Goal: Task Accomplishment & Management: Manage account settings

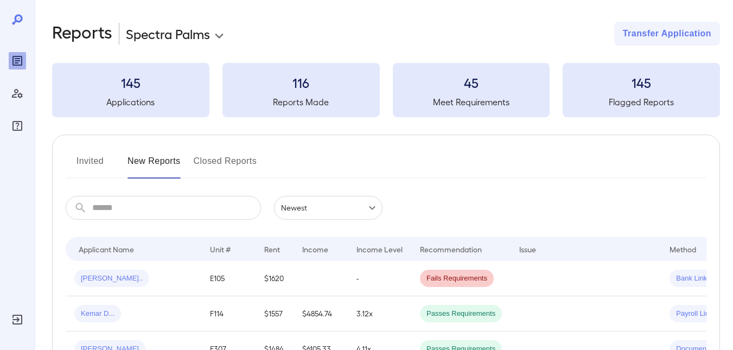
click at [96, 155] on button "Invited" at bounding box center [90, 165] width 49 height 26
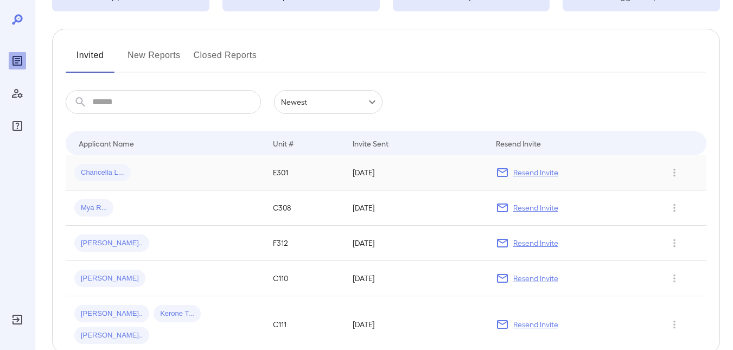
scroll to position [109, 0]
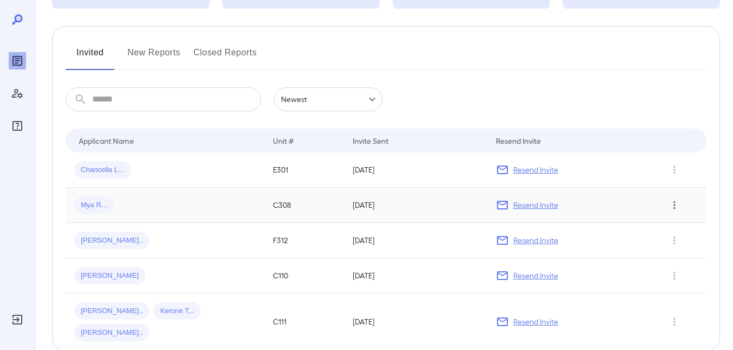
click at [670, 204] on icon "Row Actions" at bounding box center [675, 205] width 12 height 13
click at [668, 244] on li "Remove Application" at bounding box center [690, 244] width 86 height 17
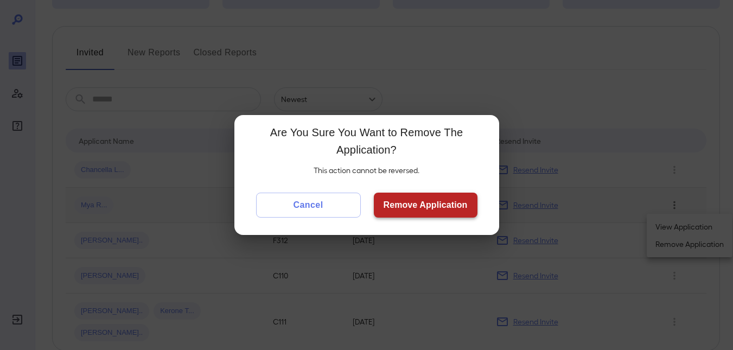
click at [403, 200] on button "Remove Application" at bounding box center [426, 205] width 104 height 25
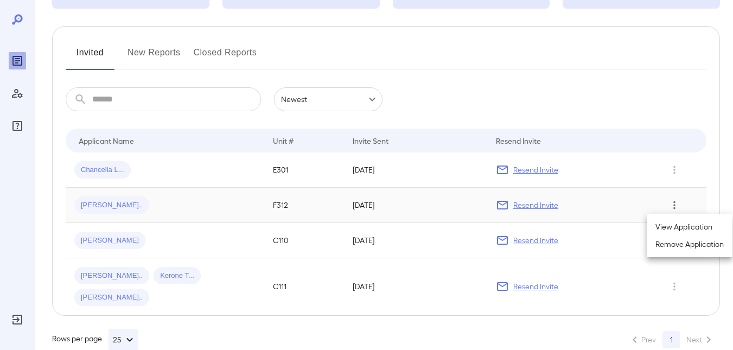
click at [104, 207] on div at bounding box center [366, 175] width 733 height 350
click at [111, 202] on span "Rishma N..." at bounding box center [111, 205] width 75 height 10
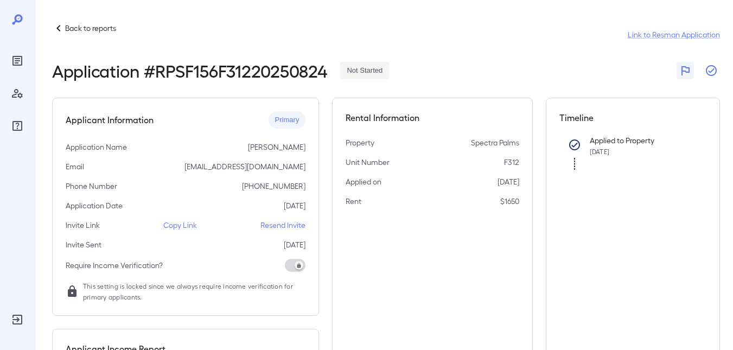
click at [708, 73] on icon "button" at bounding box center [711, 70] width 13 height 13
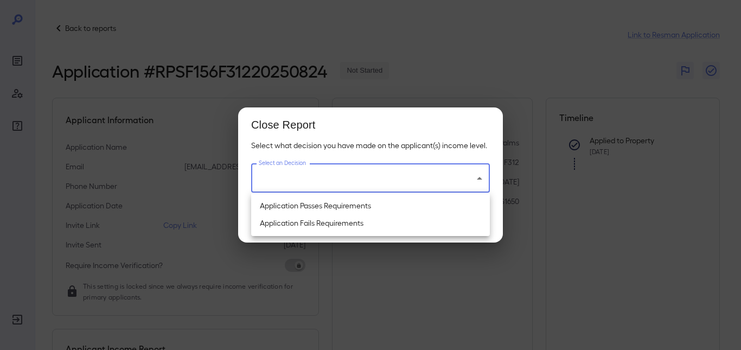
click at [465, 180] on body "Back to reports Link to Resman Application Application # RPSF156F31220250824 No…" at bounding box center [370, 175] width 741 height 350
click at [331, 221] on li "Application Fails Requirements" at bounding box center [370, 222] width 239 height 17
type input "**********"
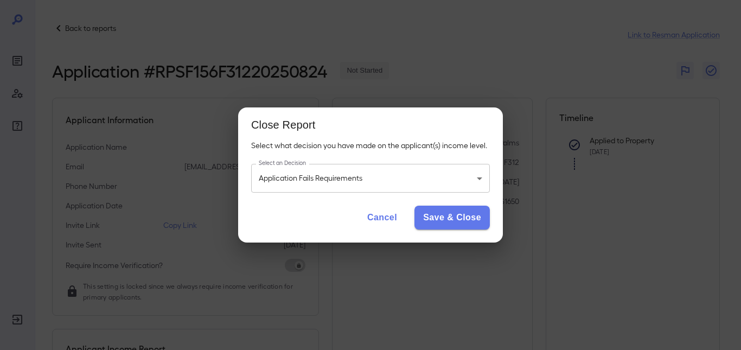
click at [386, 212] on button "Cancel" at bounding box center [382, 218] width 47 height 24
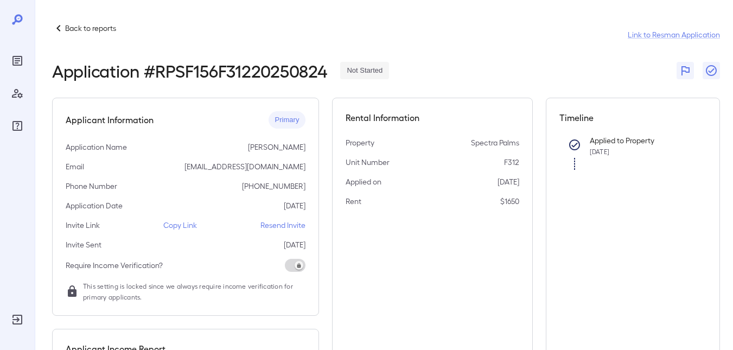
click at [66, 27] on p "Back to reports" at bounding box center [90, 28] width 51 height 11
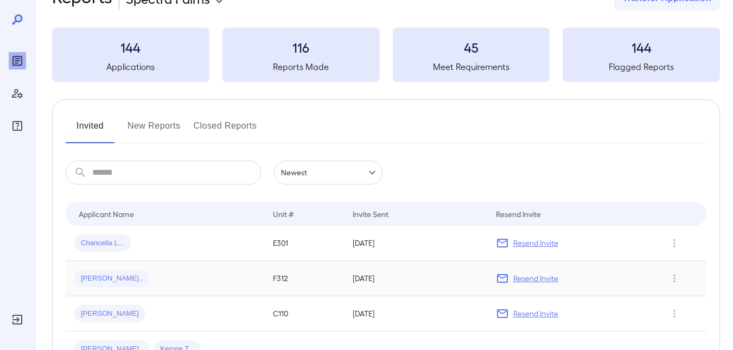
scroll to position [109, 0]
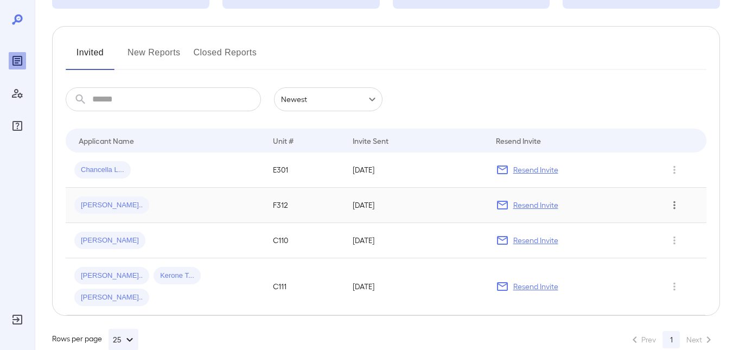
click at [677, 205] on icon "Row Actions" at bounding box center [675, 205] width 12 height 13
click at [669, 242] on li "Remove Application" at bounding box center [690, 244] width 86 height 17
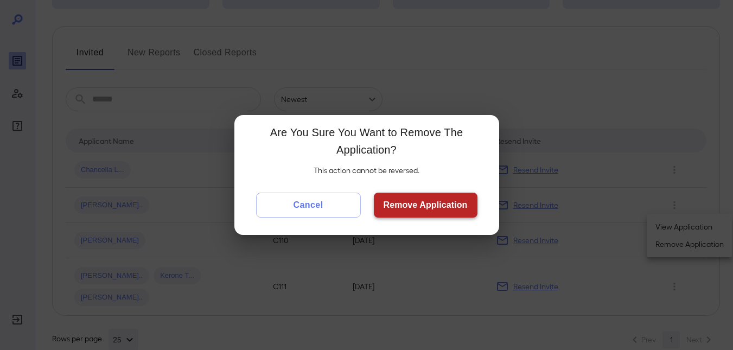
click at [436, 210] on button "Remove Application" at bounding box center [426, 205] width 104 height 25
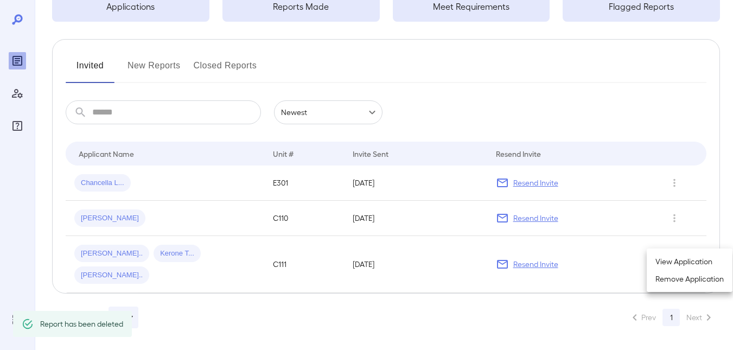
scroll to position [74, 0]
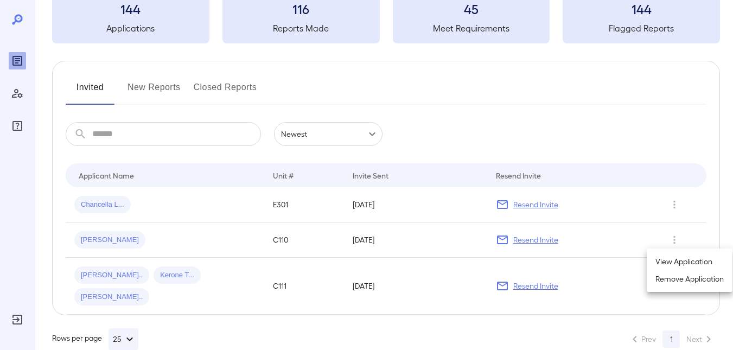
click at [116, 237] on div at bounding box center [366, 175] width 733 height 350
click at [217, 248] on div "Stephanie L..." at bounding box center [164, 239] width 181 height 17
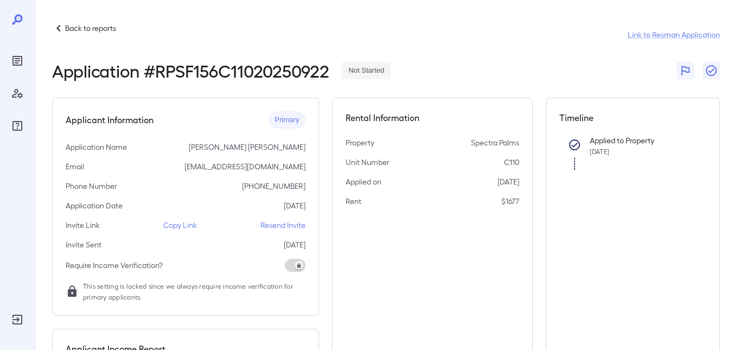
click at [63, 29] on icon at bounding box center [58, 28] width 13 height 13
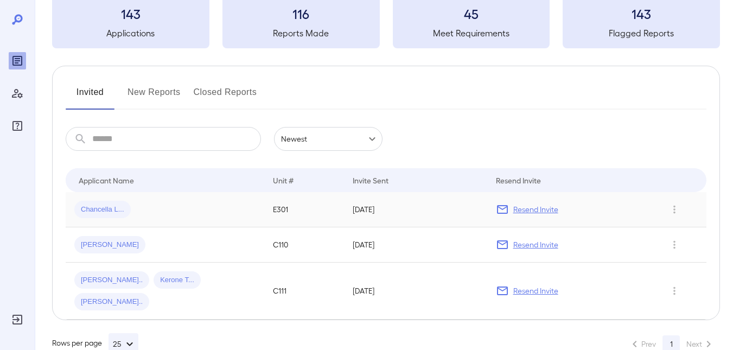
scroll to position [74, 0]
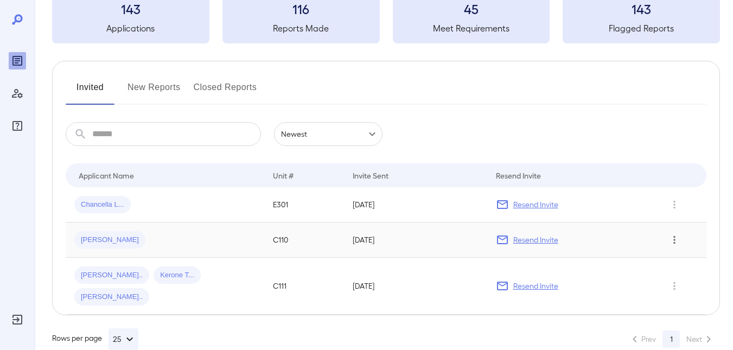
click at [676, 236] on icon "Row Actions" at bounding box center [675, 239] width 12 height 13
click at [678, 282] on li "Remove Application" at bounding box center [690, 278] width 86 height 17
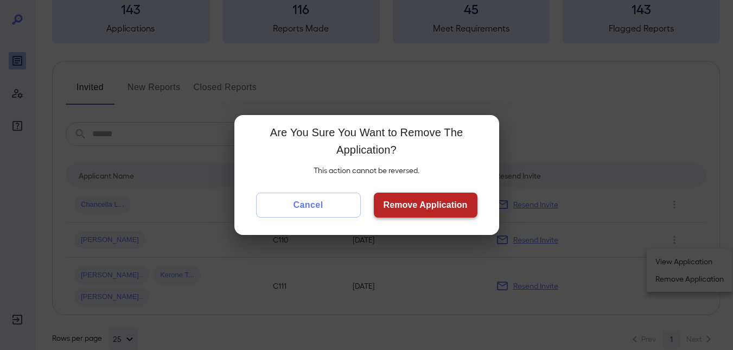
click at [432, 196] on button "Remove Application" at bounding box center [426, 205] width 104 height 25
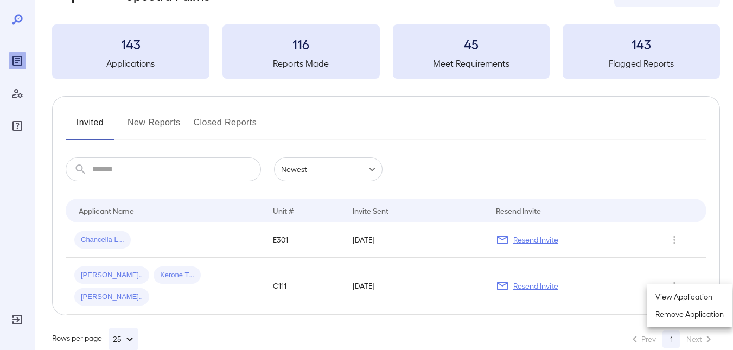
click at [98, 273] on div at bounding box center [366, 175] width 733 height 350
click at [98, 273] on span "Tanisha A..." at bounding box center [111, 275] width 75 height 10
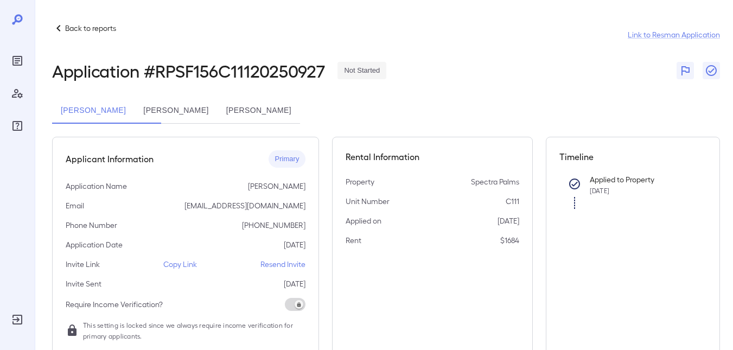
click at [60, 26] on icon at bounding box center [58, 28] width 4 height 7
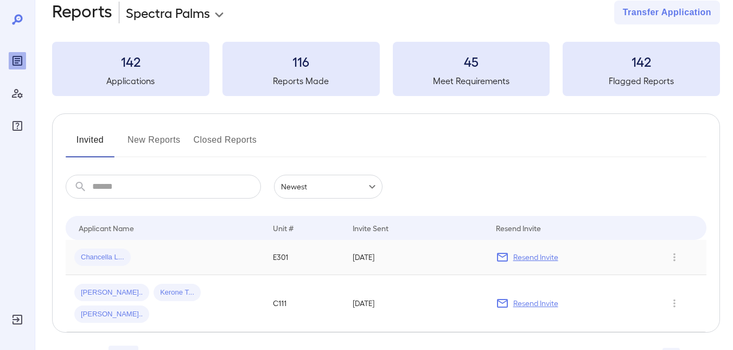
scroll to position [39, 0]
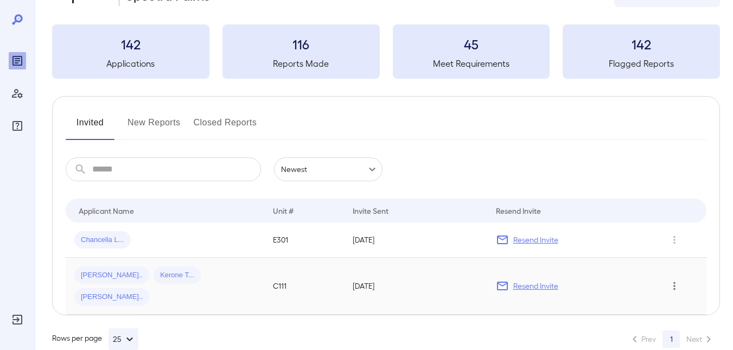
click at [675, 279] on icon "Row Actions" at bounding box center [675, 285] width 12 height 13
click at [659, 313] on li "Remove Application" at bounding box center [690, 314] width 86 height 17
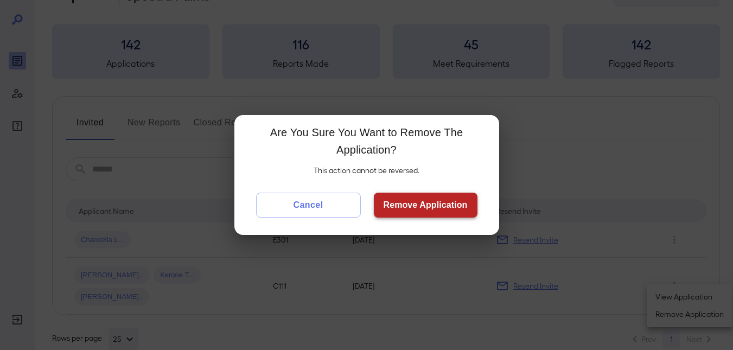
click at [422, 206] on button "Remove Application" at bounding box center [426, 205] width 104 height 25
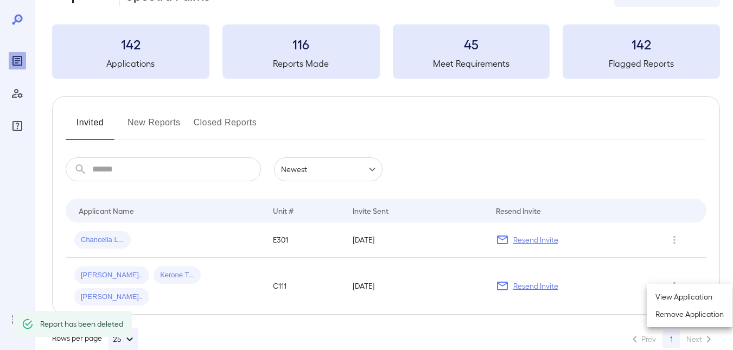
scroll to position [3, 0]
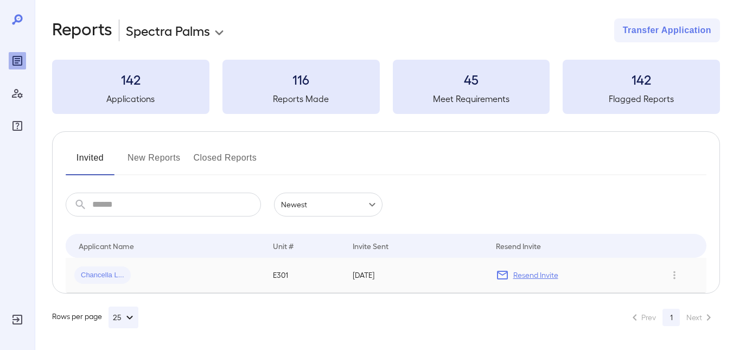
click at [527, 272] on p "Resend Invite" at bounding box center [535, 275] width 45 height 11
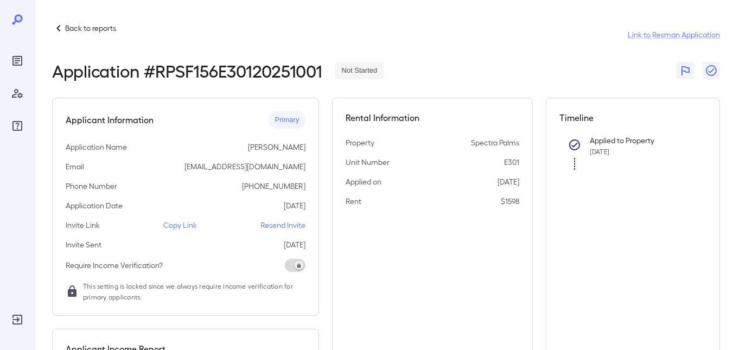
click at [91, 29] on p "Back to reports" at bounding box center [90, 28] width 51 height 11
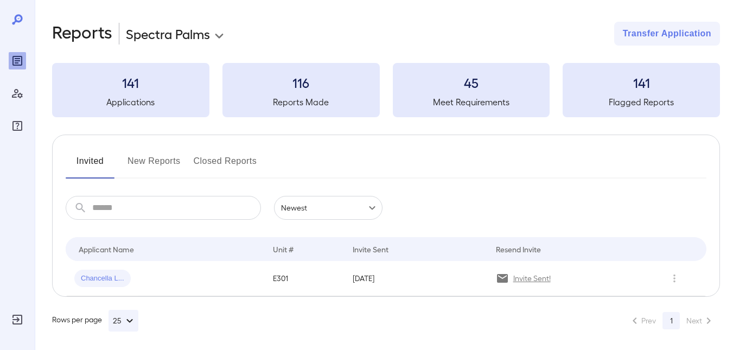
click at [166, 163] on button "New Reports" at bounding box center [154, 165] width 53 height 26
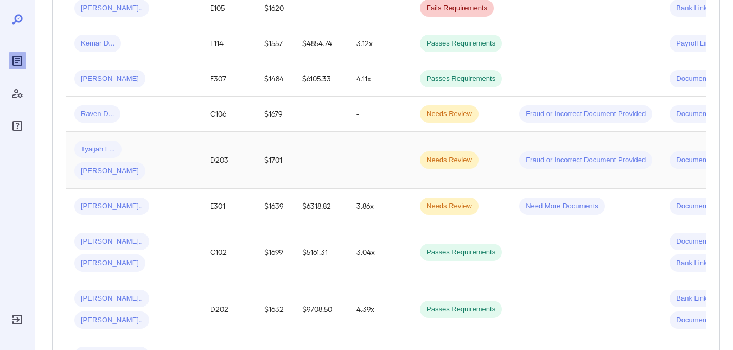
scroll to position [271, 0]
